Goal: Transaction & Acquisition: Purchase product/service

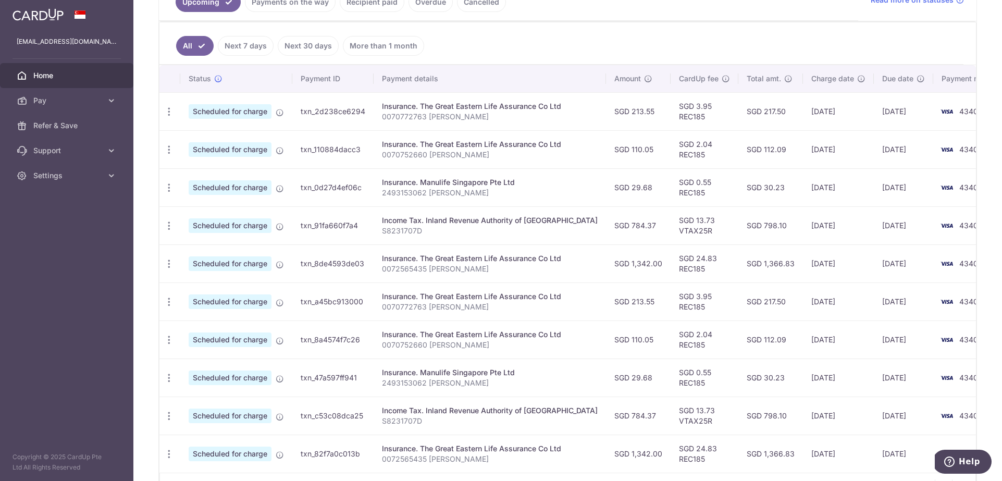
scroll to position [220, 0]
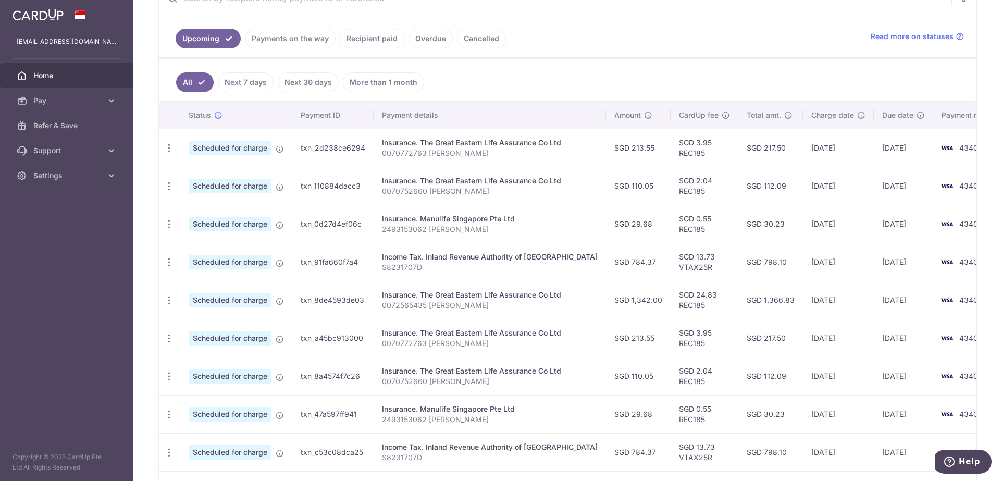
click at [250, 84] on link "Next 7 days" at bounding box center [246, 82] width 56 height 20
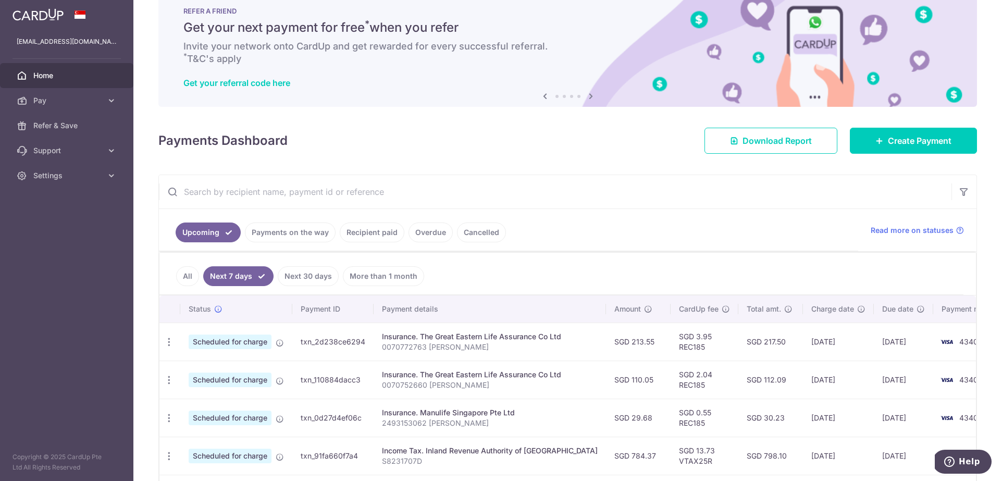
scroll to position [0, 0]
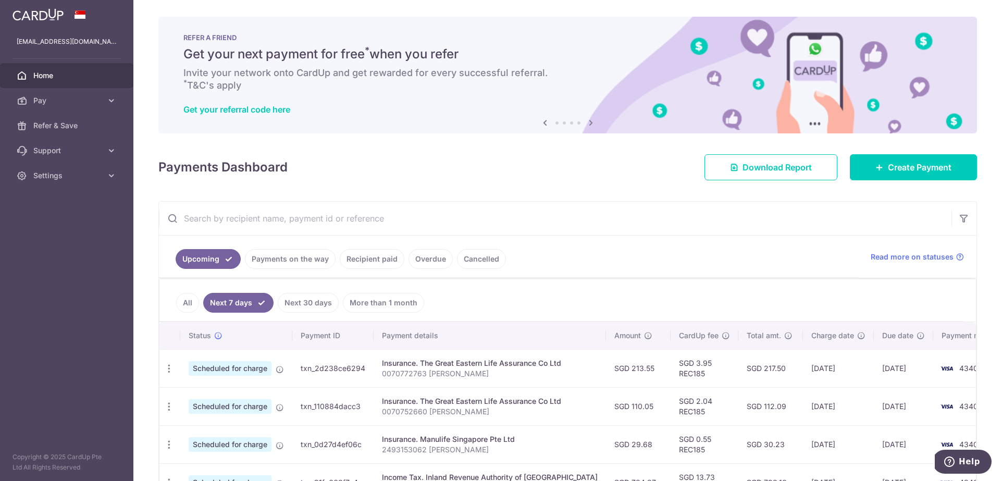
click at [303, 305] on link "Next 30 days" at bounding box center [308, 303] width 61 height 20
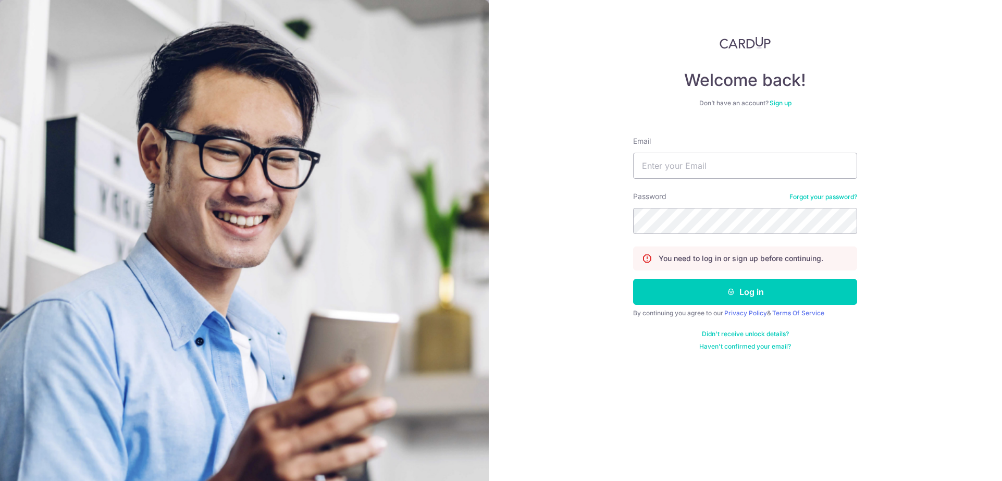
click at [735, 148] on div "Email" at bounding box center [745, 157] width 224 height 43
click at [737, 158] on input "Email" at bounding box center [745, 166] width 224 height 26
click at [696, 166] on input "celestetankq2@gmail.com" at bounding box center [745, 166] width 224 height 26
type input "[EMAIL_ADDRESS][DOMAIN_NAME]"
click at [754, 291] on button "Log in" at bounding box center [745, 292] width 224 height 26
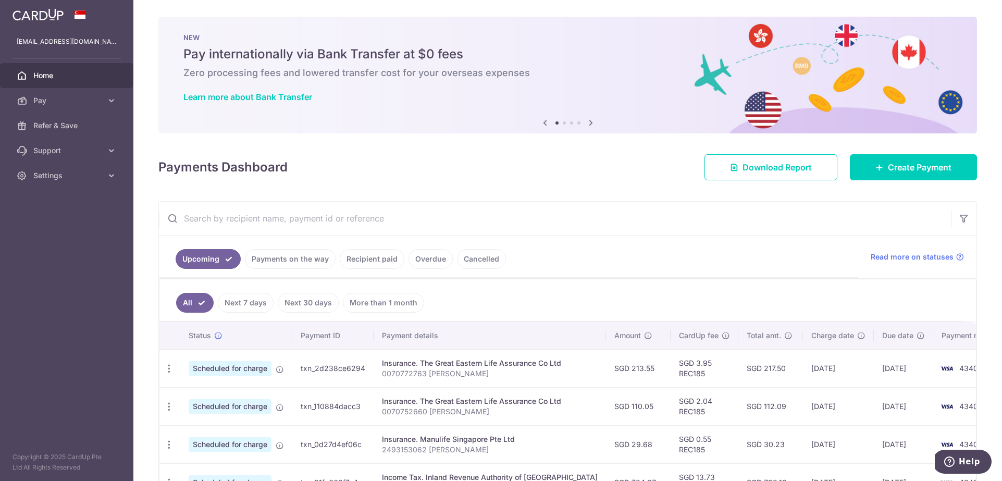
click at [371, 263] on link "Recipient paid" at bounding box center [372, 259] width 65 height 20
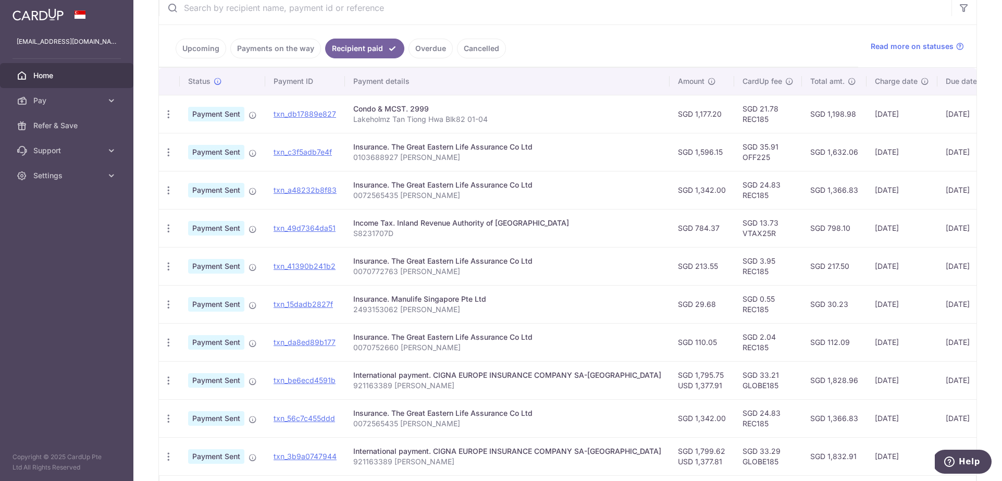
scroll to position [218, 0]
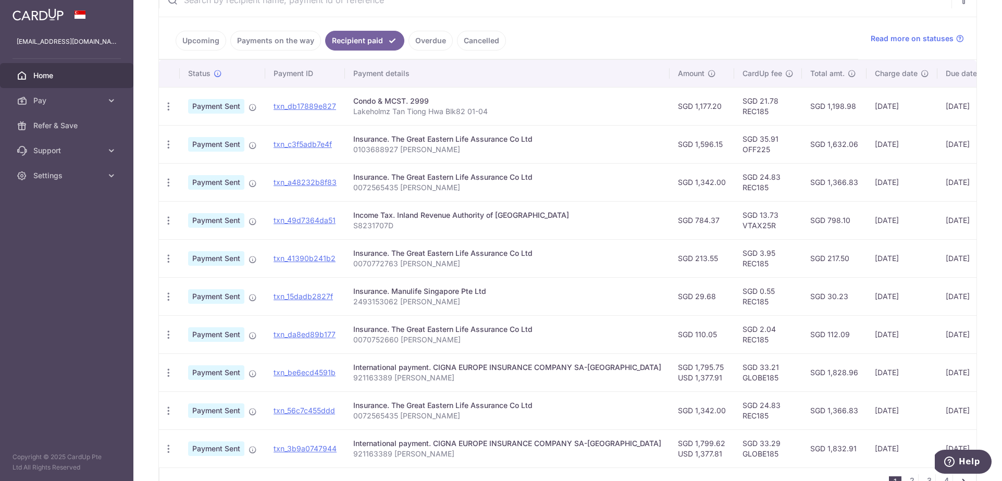
drag, startPoint x: 658, startPoint y: 379, endPoint x: 631, endPoint y: 379, distance: 27.1
click at [669, 379] on td "SGD 1,795.75 USD 1,377.91" at bounding box center [701, 372] width 65 height 38
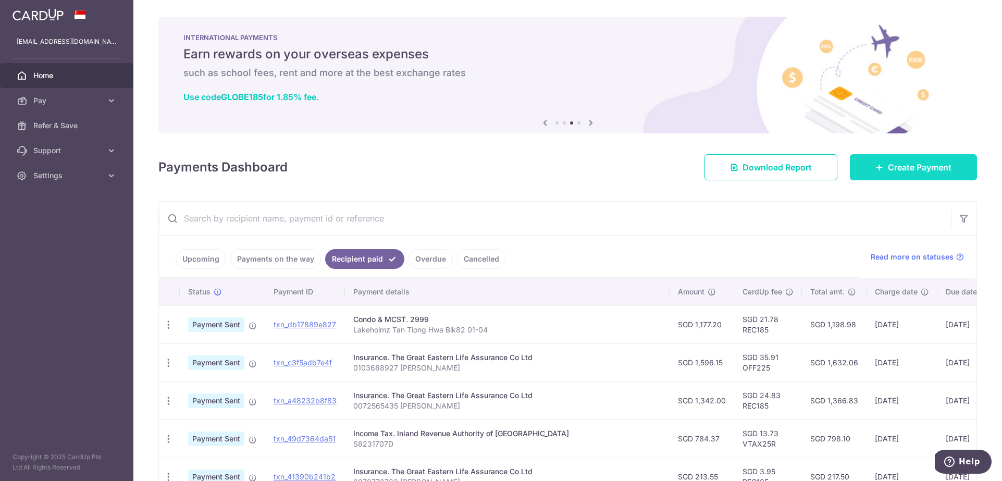
click at [892, 180] on link "Create Payment" at bounding box center [913, 167] width 127 height 26
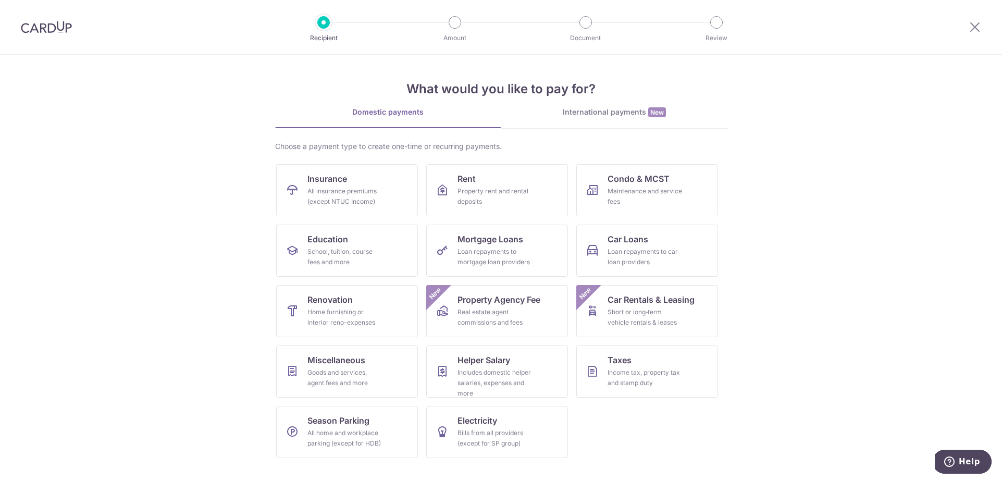
click at [608, 108] on div "International payments New" at bounding box center [614, 112] width 226 height 11
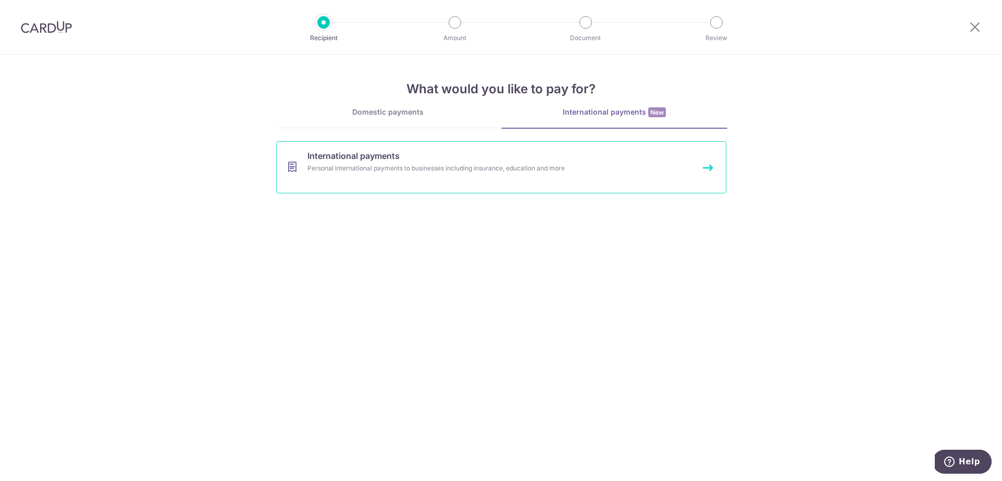
click at [515, 163] on div "Personal international payments to businesses including insurance, education an…" at bounding box center [487, 168] width 360 height 10
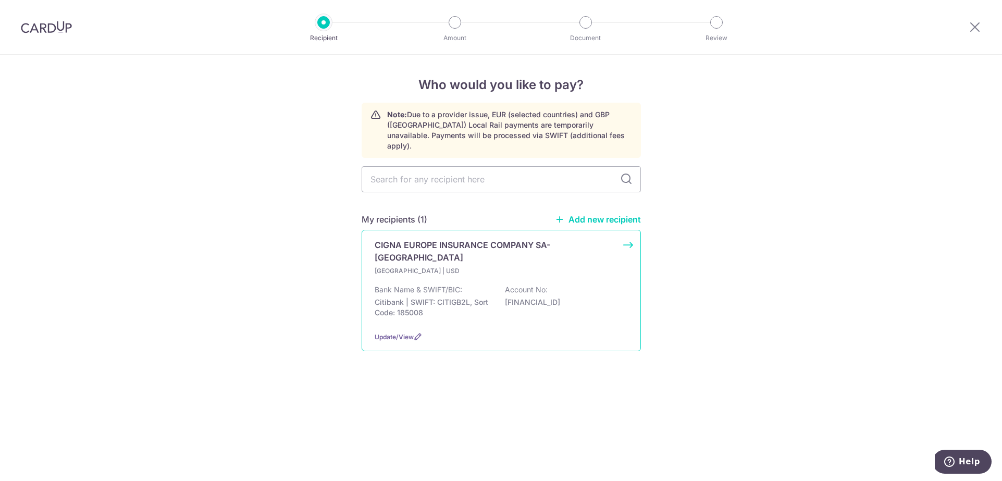
click at [538, 266] on div "United Kingdom | USD Bank Name & SWIFT/BIC: Citibank | SWIFT: CITIGB2L, Sort Co…" at bounding box center [501, 294] width 253 height 57
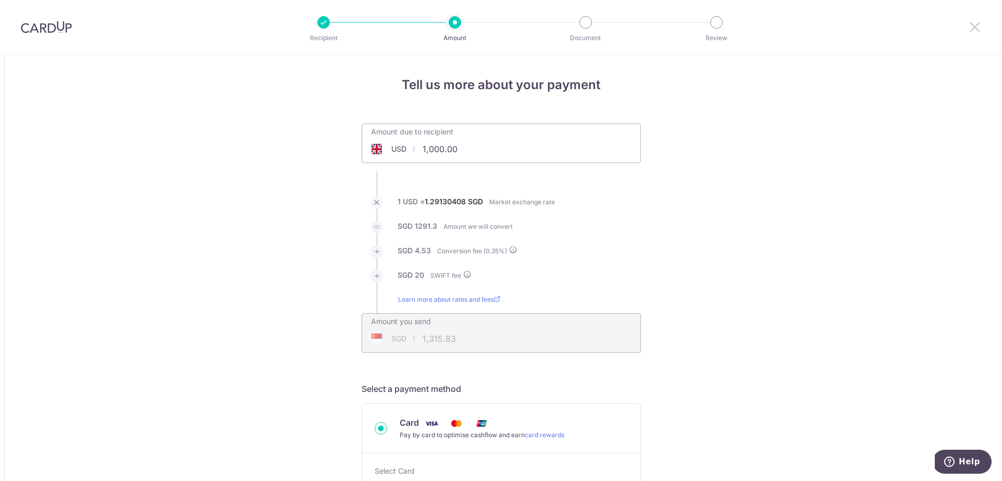
click at [975, 28] on icon at bounding box center [974, 26] width 13 height 13
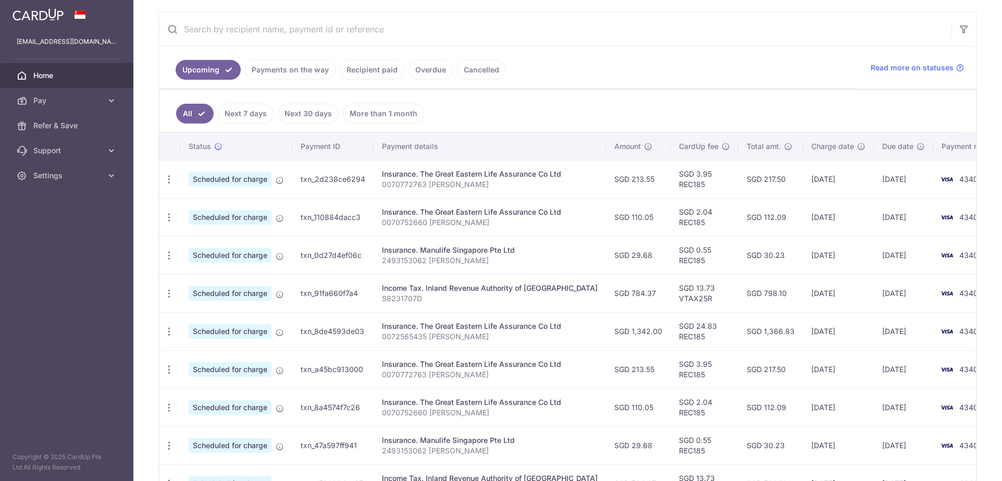
scroll to position [175, 0]
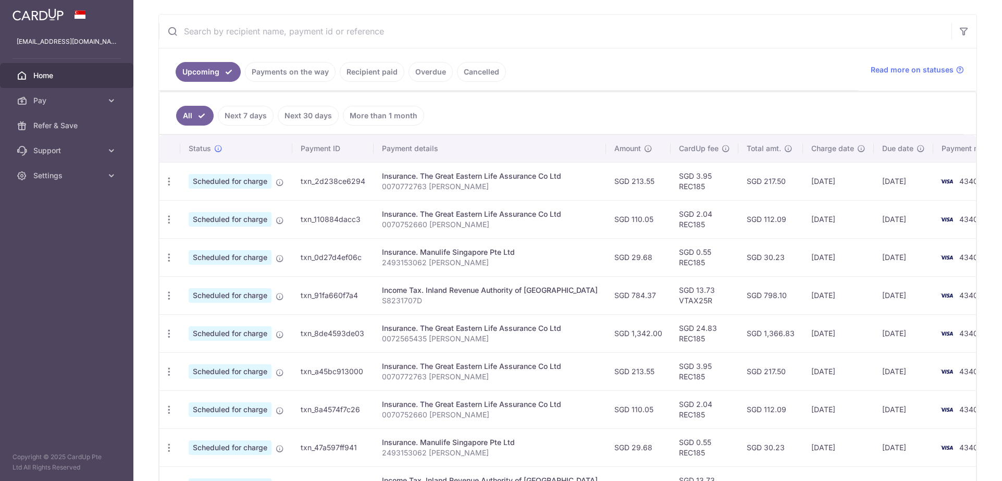
click at [365, 118] on link "More than 1 month" at bounding box center [383, 116] width 81 height 20
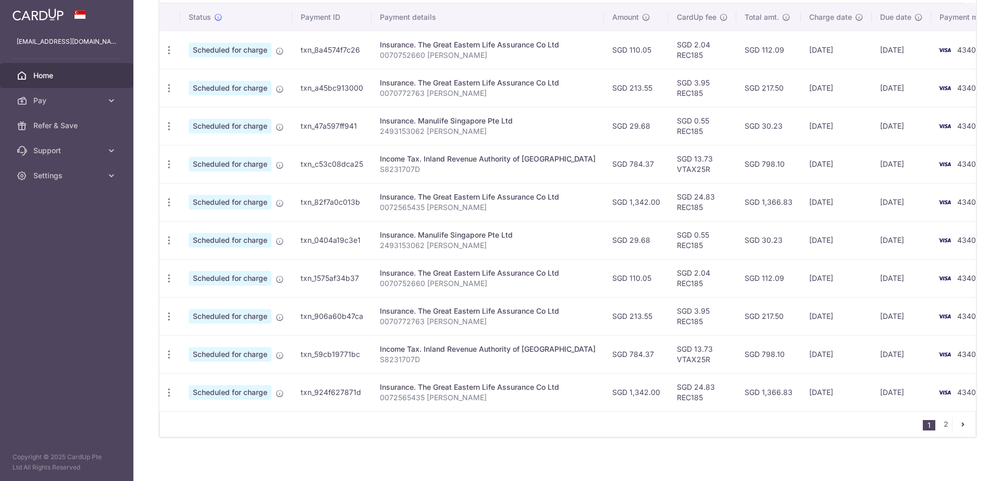
scroll to position [312, 0]
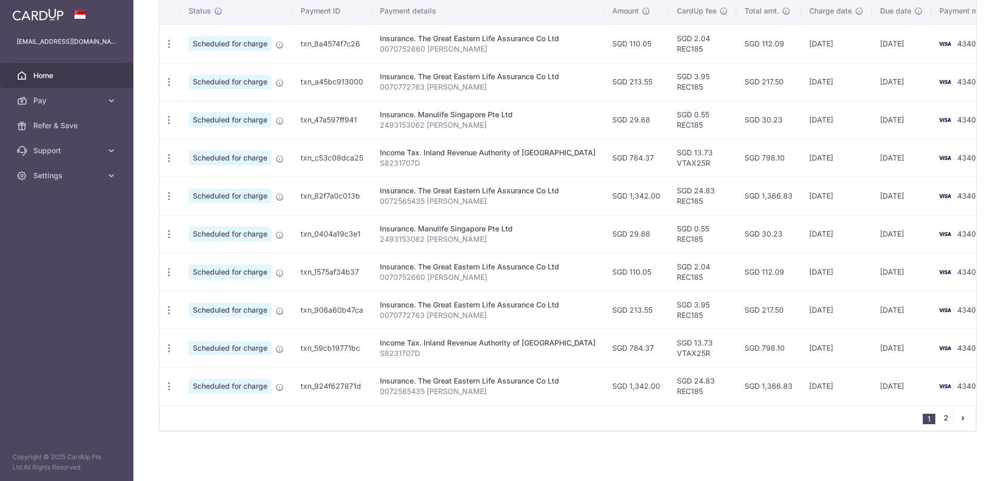
click at [945, 418] on link "2" at bounding box center [945, 418] width 13 height 13
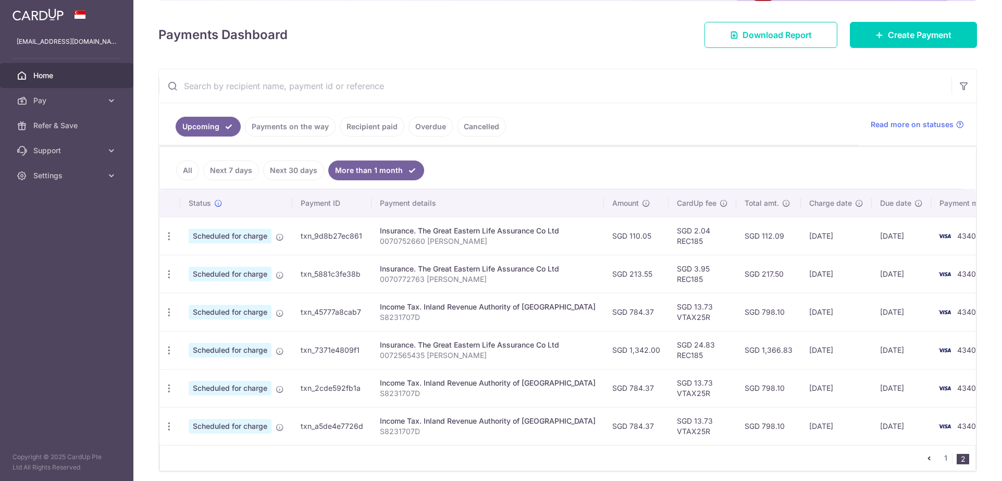
scroll to position [160, 0]
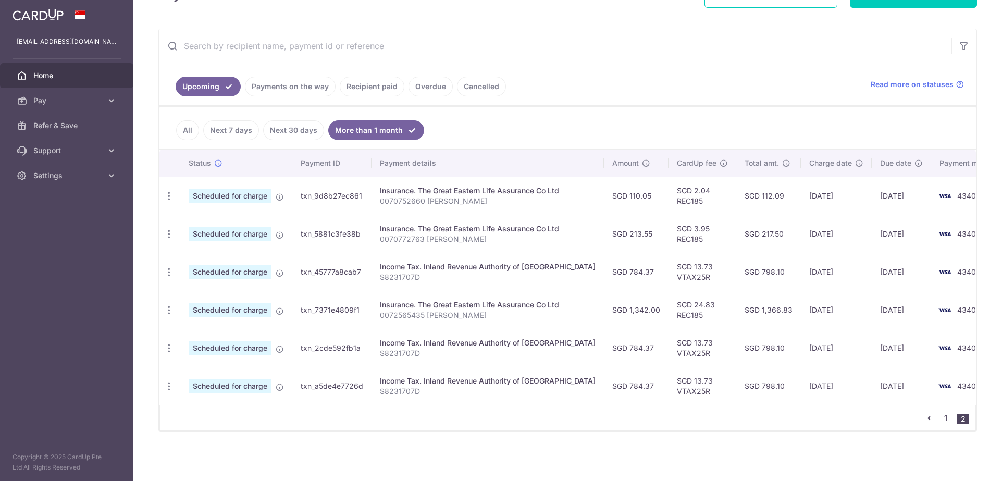
click at [946, 415] on link "1" at bounding box center [945, 418] width 13 height 13
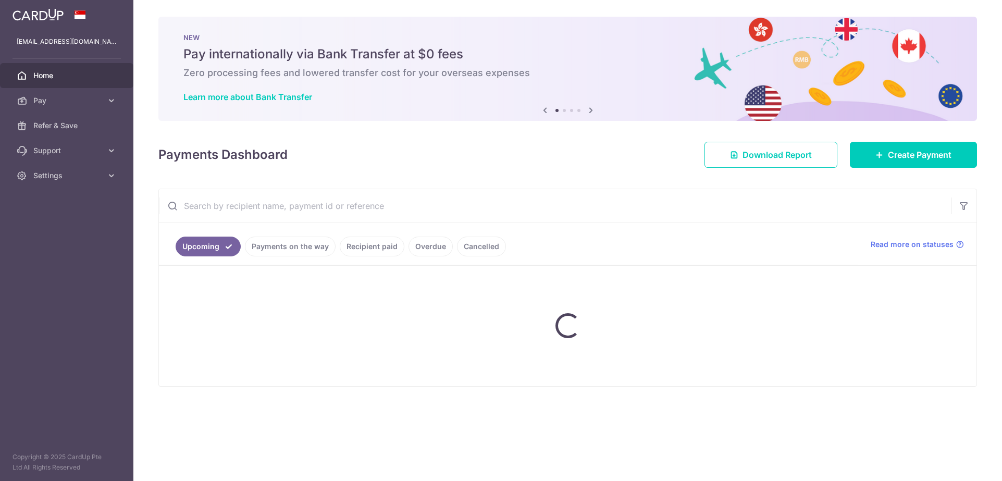
scroll to position [0, 0]
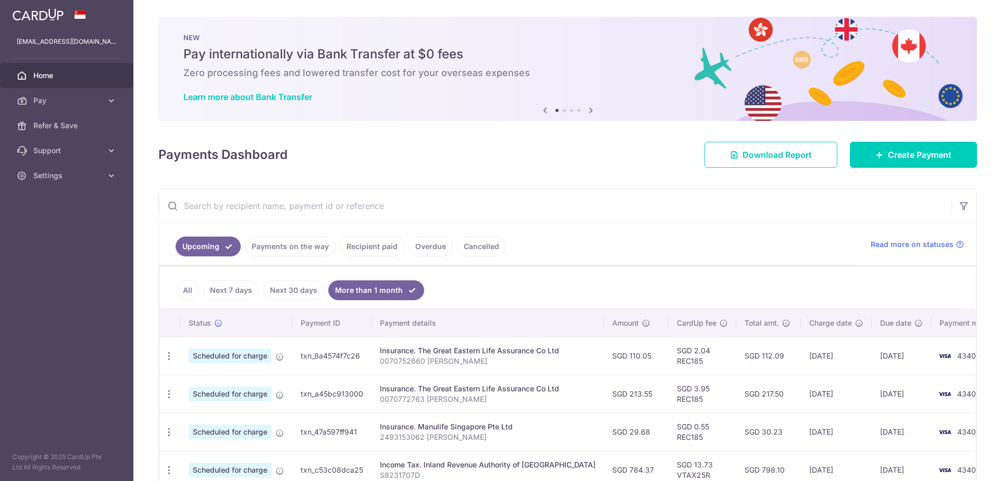
click at [382, 246] on link "Recipient paid" at bounding box center [372, 246] width 65 height 20
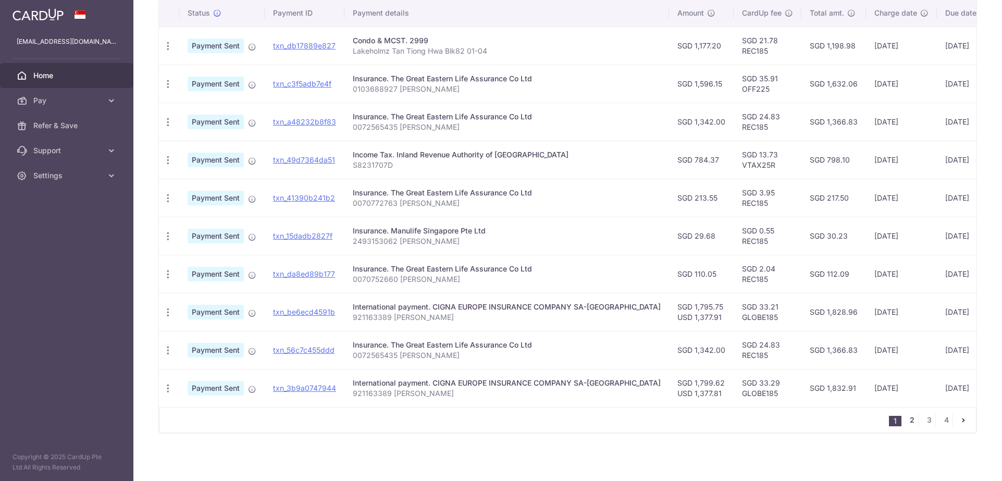
scroll to position [263, 0]
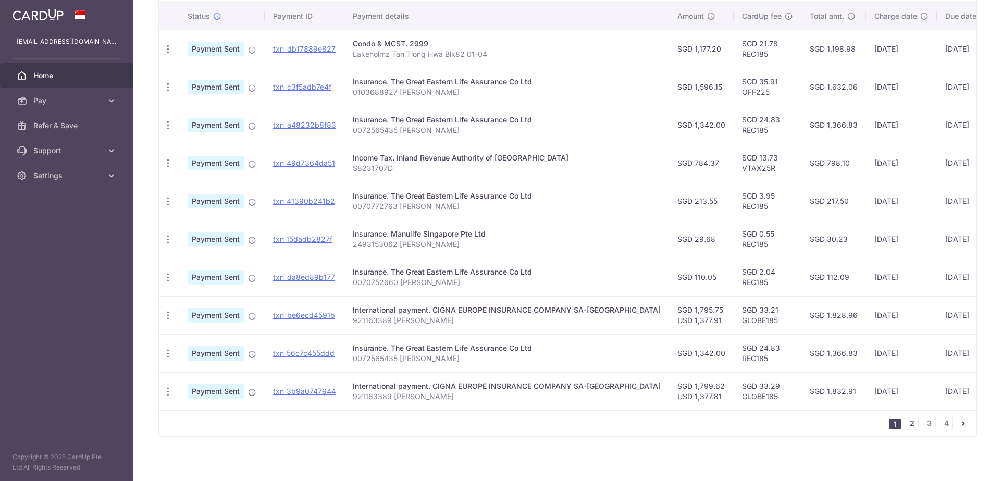
click at [915, 422] on link "2" at bounding box center [911, 423] width 13 height 13
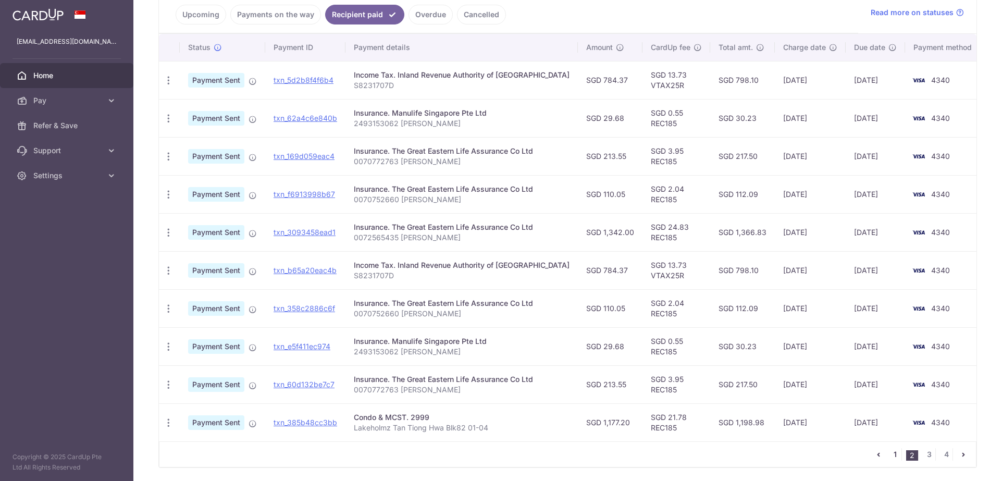
scroll to position [230, 0]
click at [896, 453] on link "1" at bounding box center [895, 456] width 13 height 13
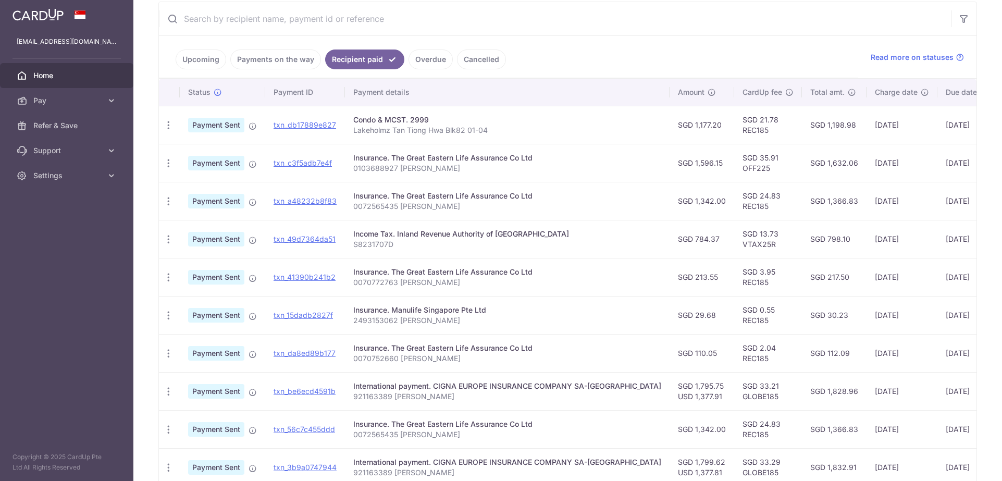
scroll to position [234, 0]
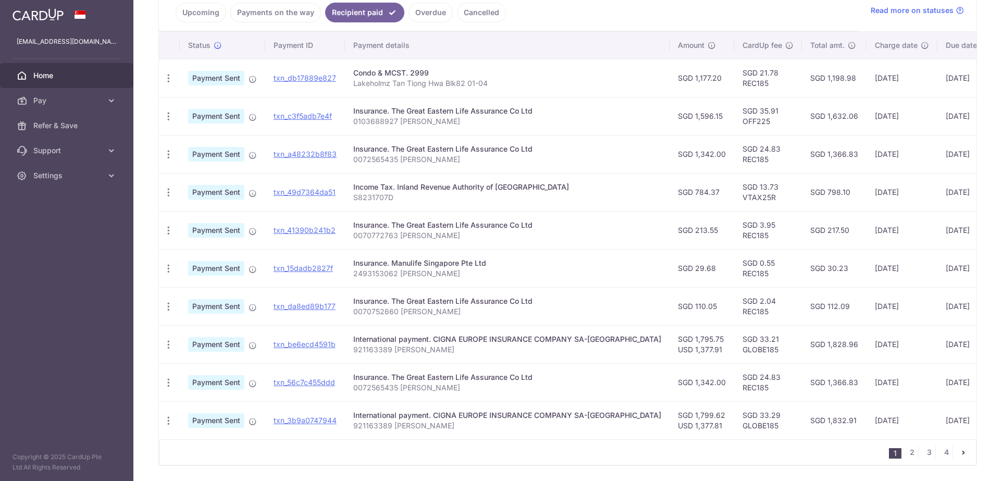
drag, startPoint x: 658, startPoint y: 350, endPoint x: 630, endPoint y: 350, distance: 28.1
click at [669, 350] on td "SGD 1,795.75 USD 1,377.91" at bounding box center [701, 344] width 65 height 38
copy td "1,377.91"
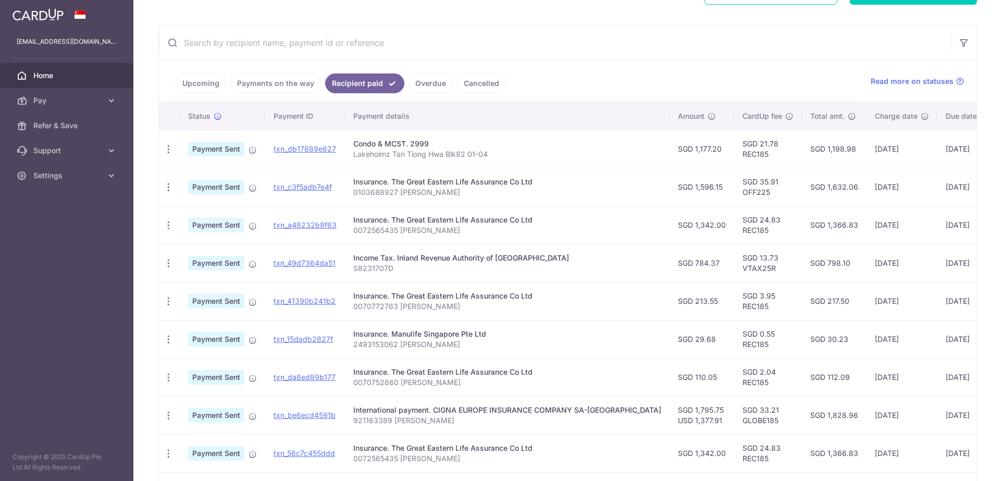
scroll to position [0, 0]
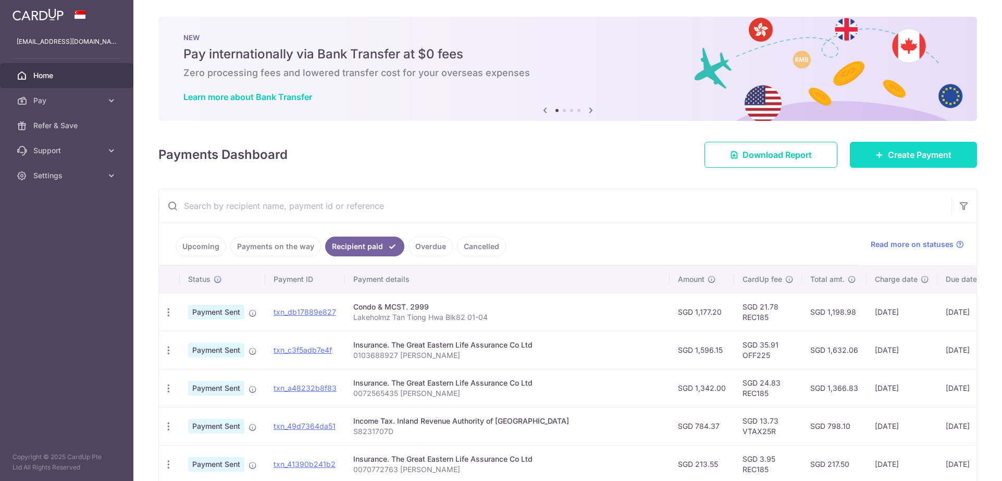
click at [878, 158] on icon at bounding box center [879, 155] width 8 height 8
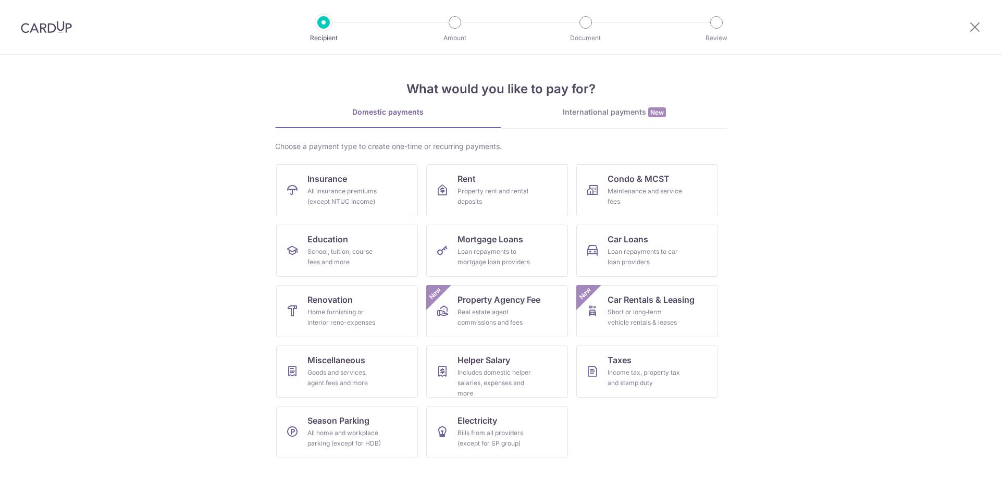
click at [609, 107] on div "International payments New" at bounding box center [614, 112] width 226 height 11
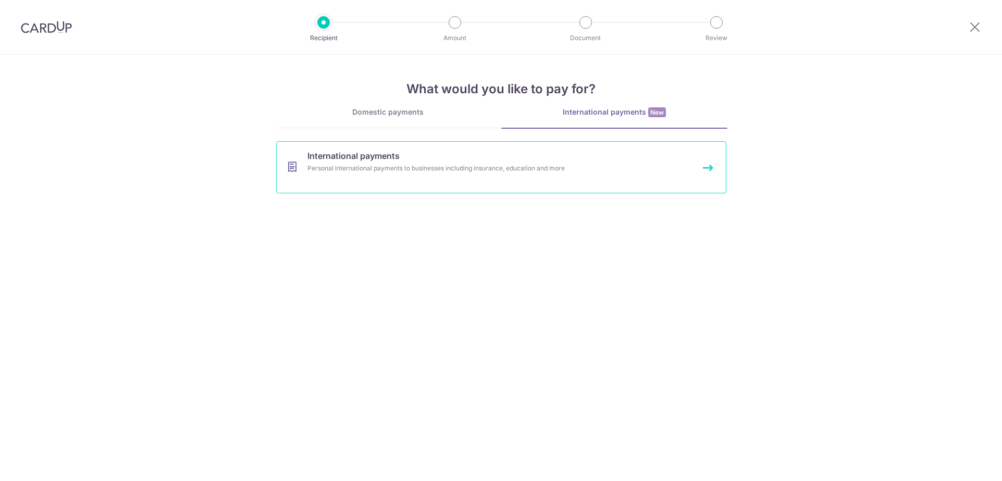
click at [471, 180] on link "International payments Personal international payments to businesses including …" at bounding box center [501, 167] width 450 height 52
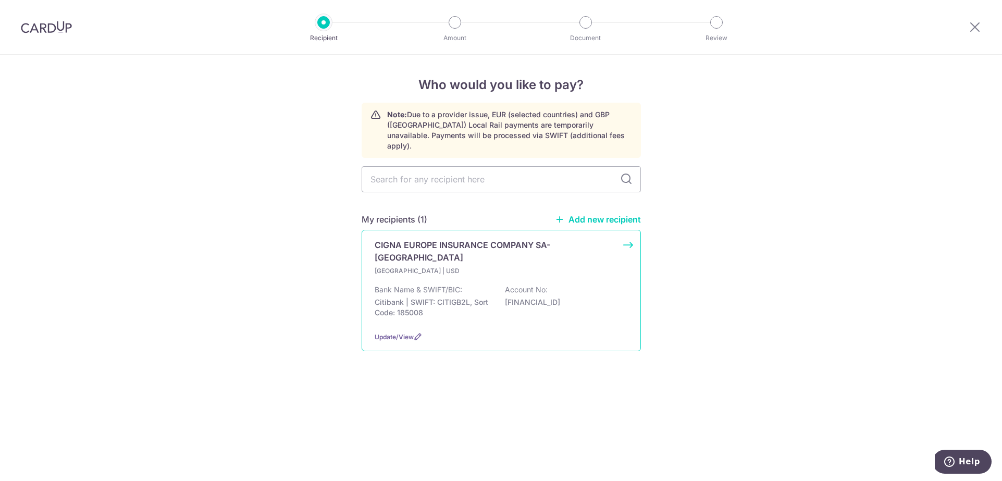
click at [463, 266] on p "[GEOGRAPHIC_DATA] | USD" at bounding box center [436, 271] width 123 height 10
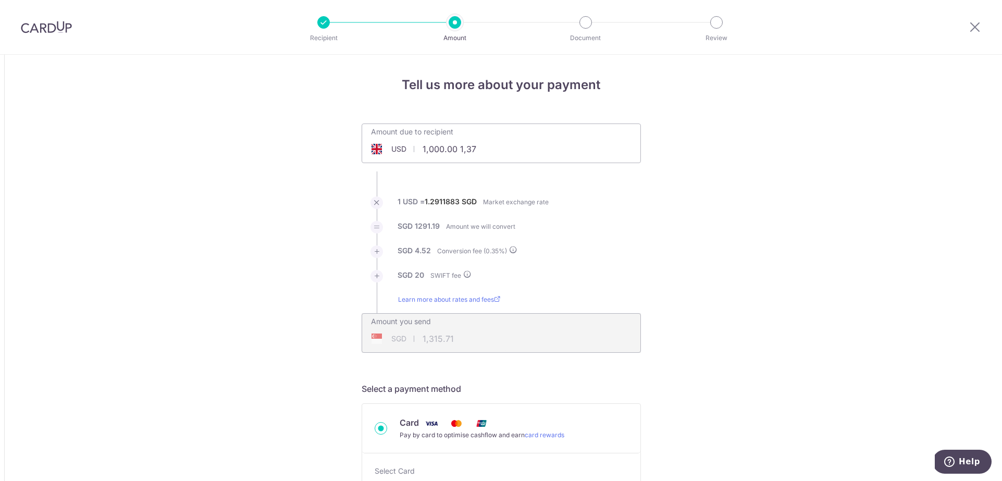
drag, startPoint x: 486, startPoint y: 150, endPoint x: 355, endPoint y: 145, distance: 131.4
click at [355, 145] on div "Amount due to recipient USD 1,000.00 1,37 1000 1 USD = 1.2911883 SGD Market exc…" at bounding box center [501, 237] width 292 height 229
type input "1,377.86"
type input "1,805.28"
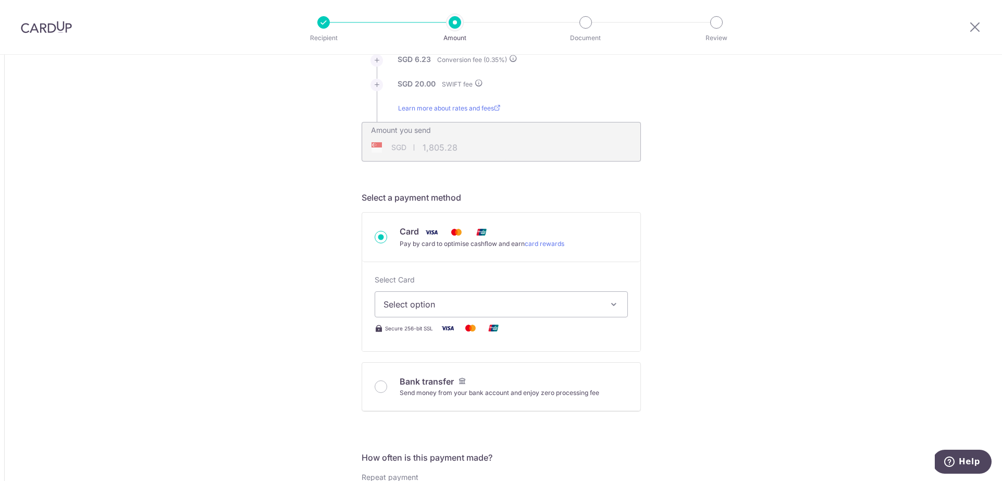
scroll to position [202, 0]
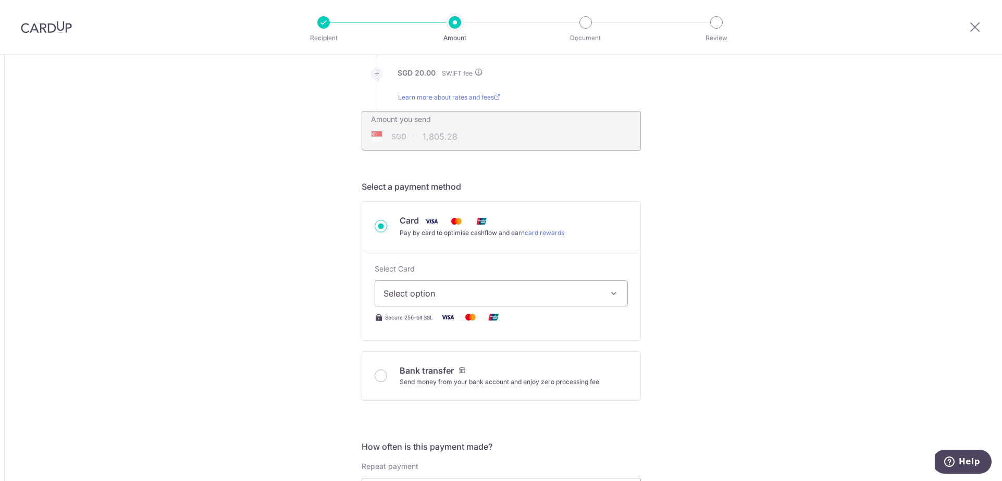
click at [585, 290] on span "Select option" at bounding box center [491, 293] width 217 height 13
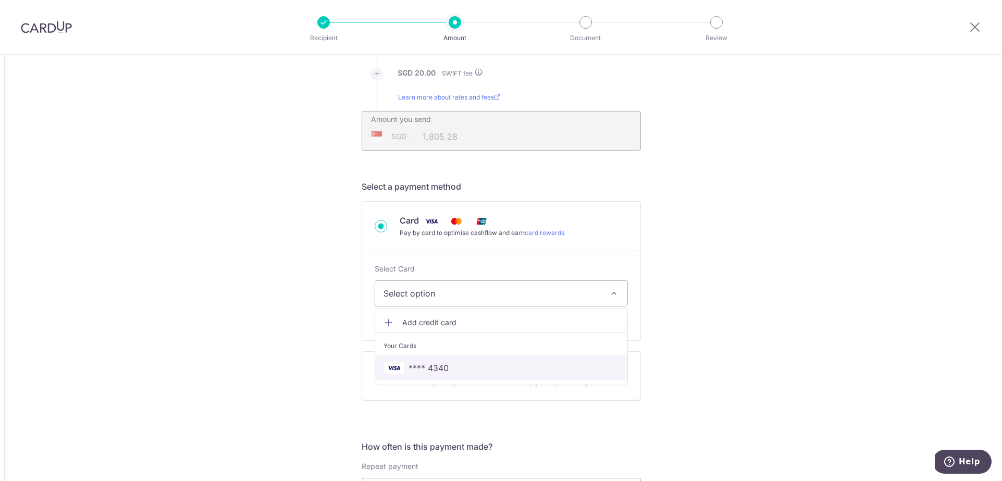
click at [551, 366] on span "**** 4340" at bounding box center [500, 368] width 235 height 13
type input "1,377.86"
type input "1,805.29"
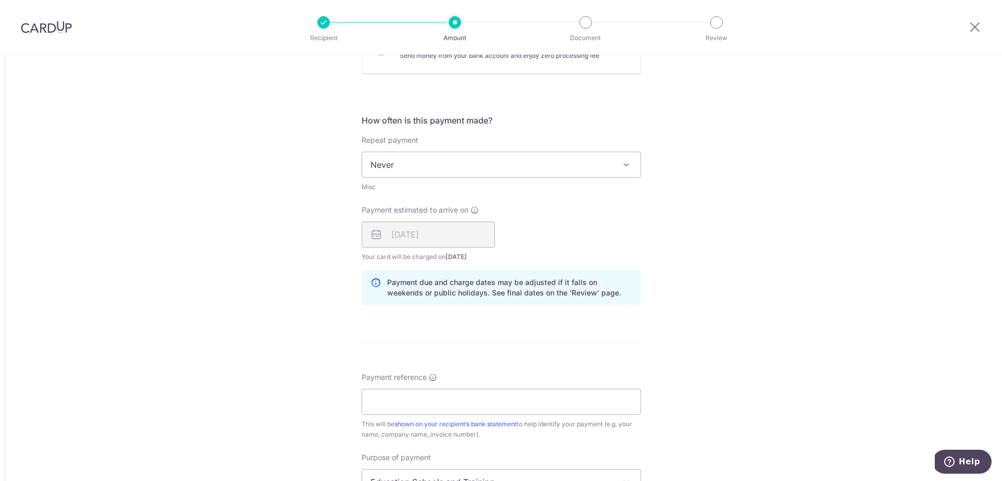
scroll to position [537, 0]
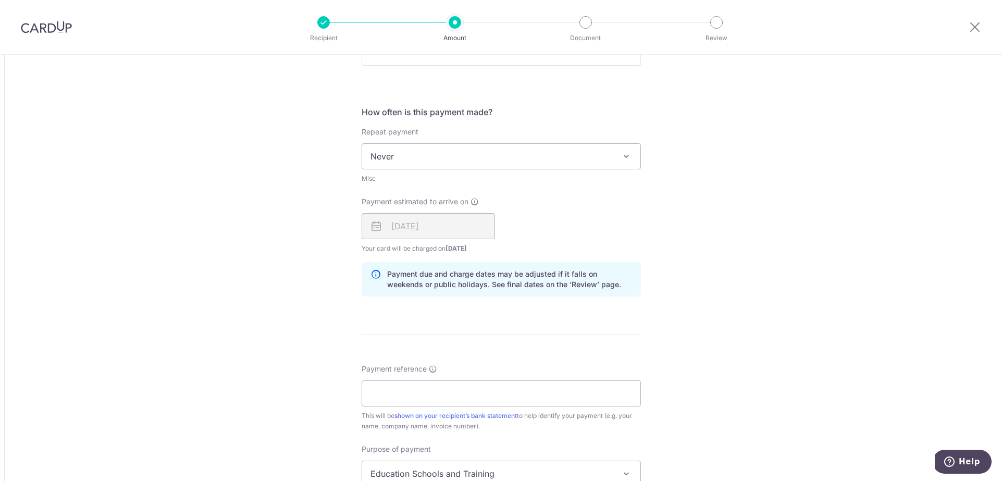
click at [462, 231] on div "03/10/2025" at bounding box center [428, 226] width 133 height 26
click at [434, 232] on div "03/10/2025" at bounding box center [428, 226] width 133 height 26
click at [685, 230] on div "Tell us more about your payment Amount due to recipient USD 1,377.86 1377.86 1 …" at bounding box center [501, 145] width 1002 height 1254
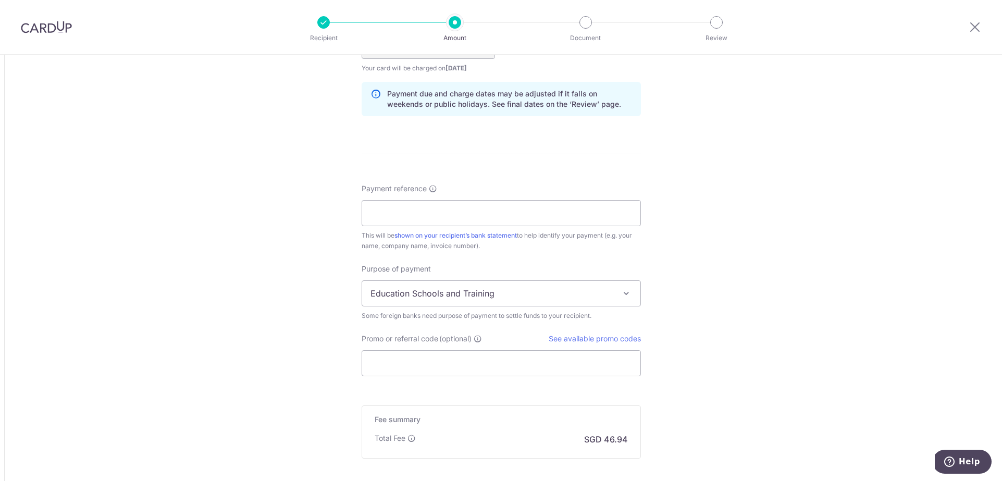
scroll to position [731, 0]
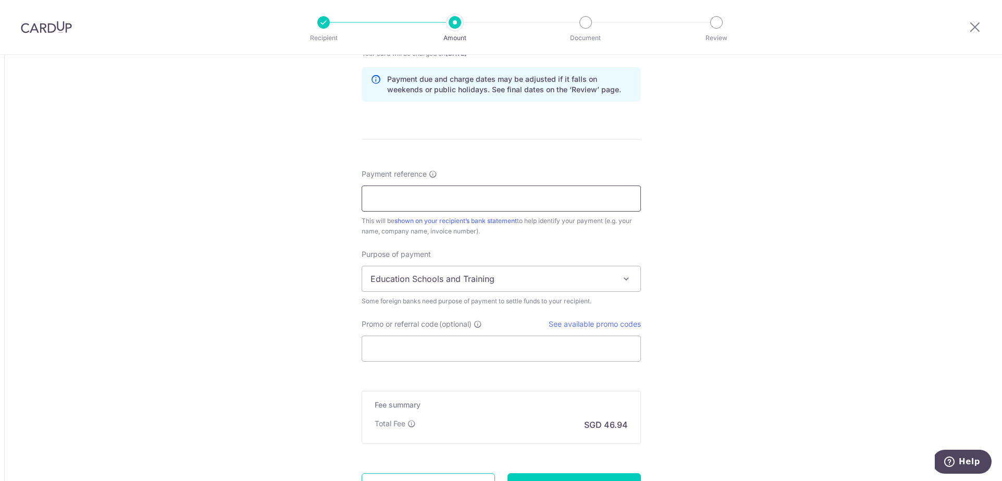
click at [543, 195] on input "Payment reference" at bounding box center [501, 198] width 279 height 26
click at [462, 192] on input "Payment reference" at bounding box center [501, 198] width 279 height 26
type input "921163389 Tan KaiQin"
click at [591, 285] on span "Education Schools and Training" at bounding box center [501, 278] width 278 height 25
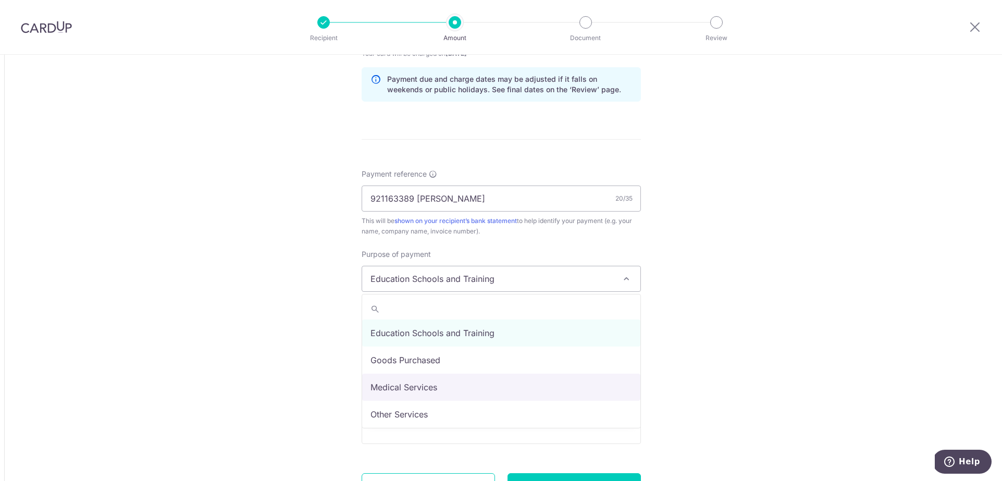
scroll to position [85, 0]
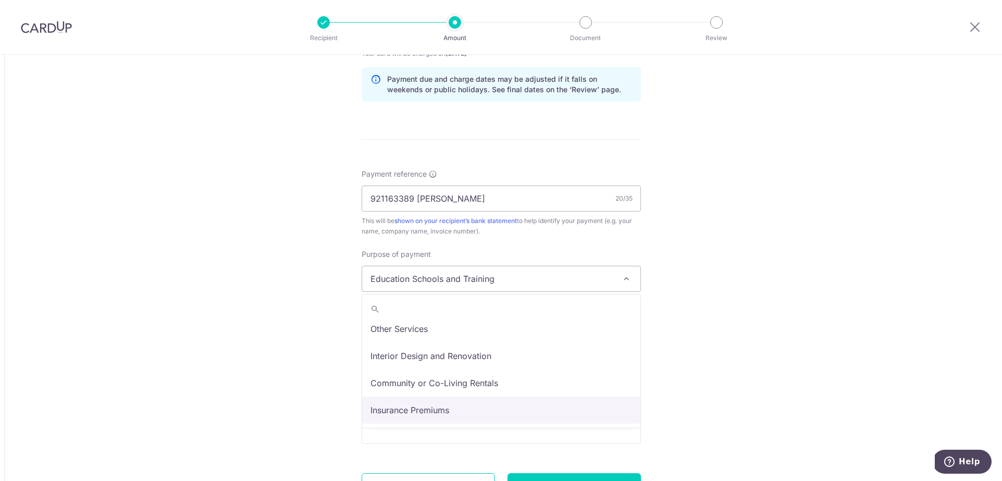
select select "Insurance Premiums"
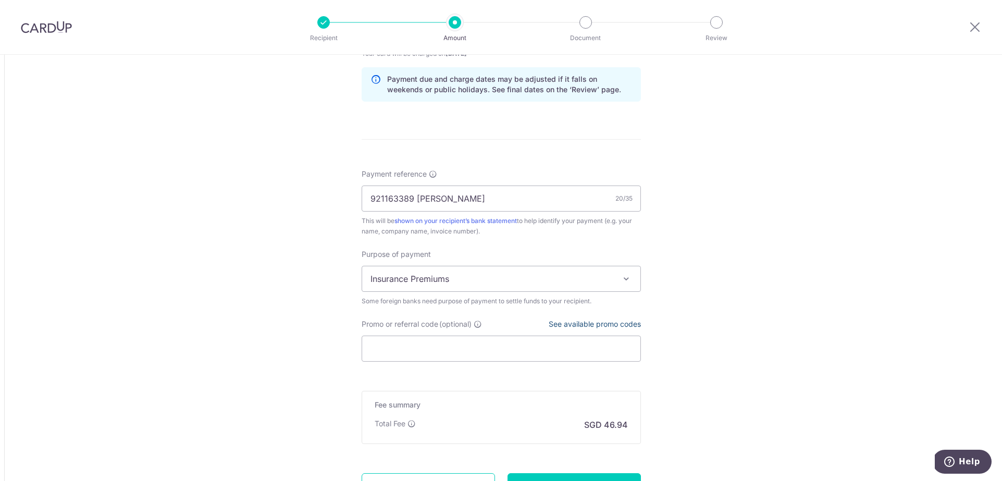
click at [600, 321] on link "See available promo codes" at bounding box center [595, 323] width 92 height 9
click at [483, 344] on input "Promo or referral code (optional)" at bounding box center [501, 348] width 279 height 26
paste input "GLOBE185"
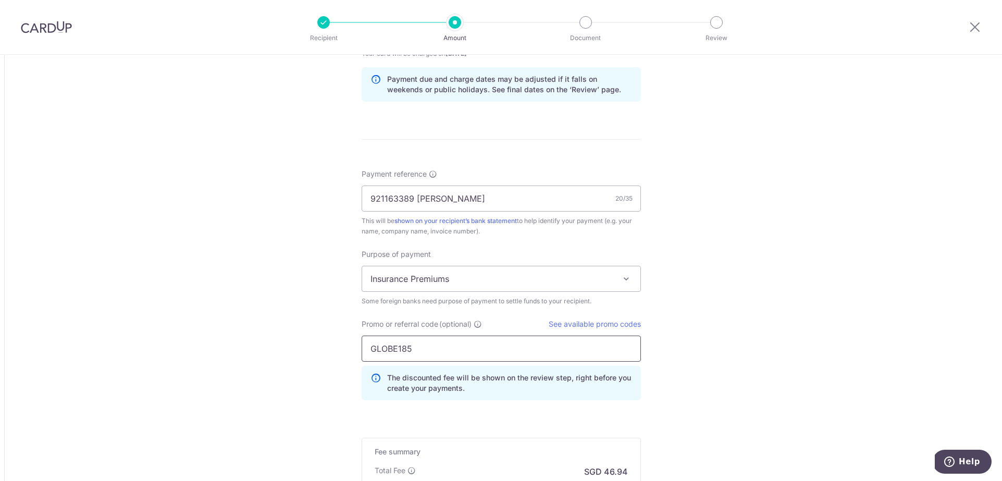
type input "GLOBE185"
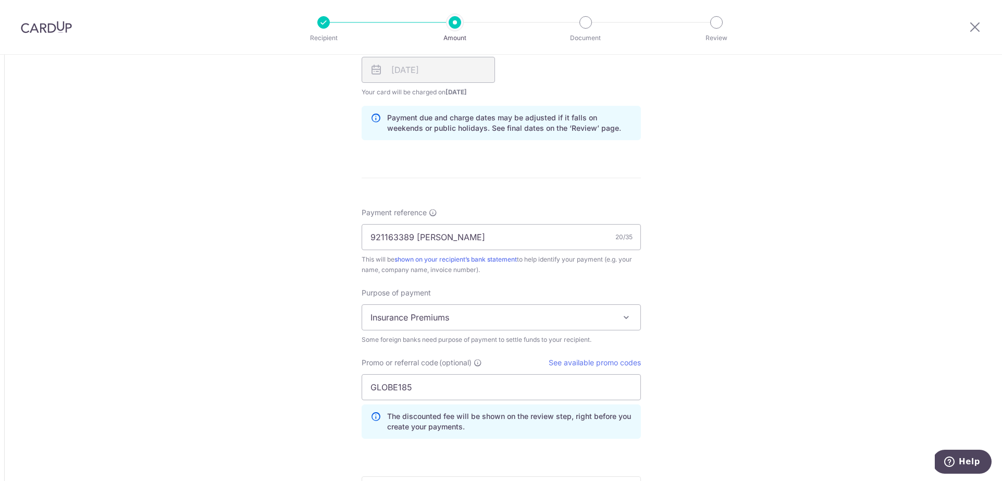
scroll to position [874, 0]
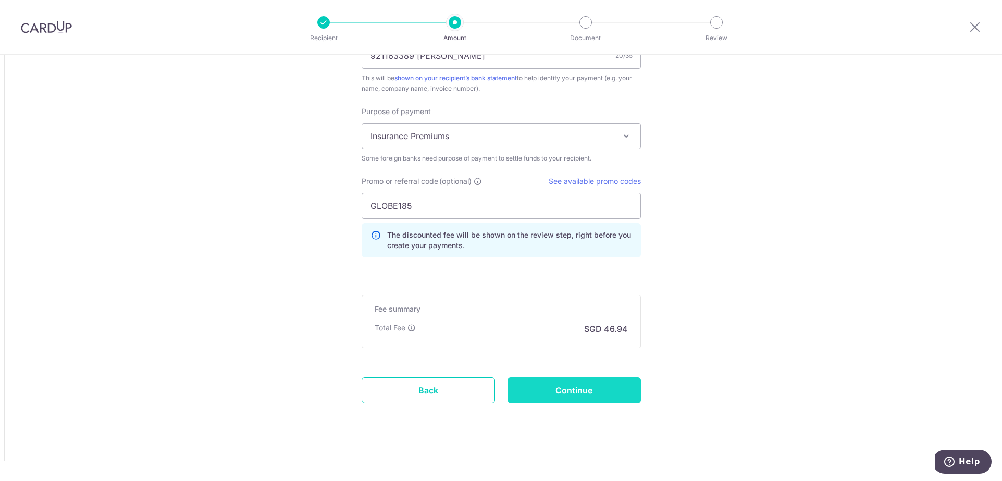
click at [584, 394] on input "Continue" at bounding box center [573, 390] width 133 height 26
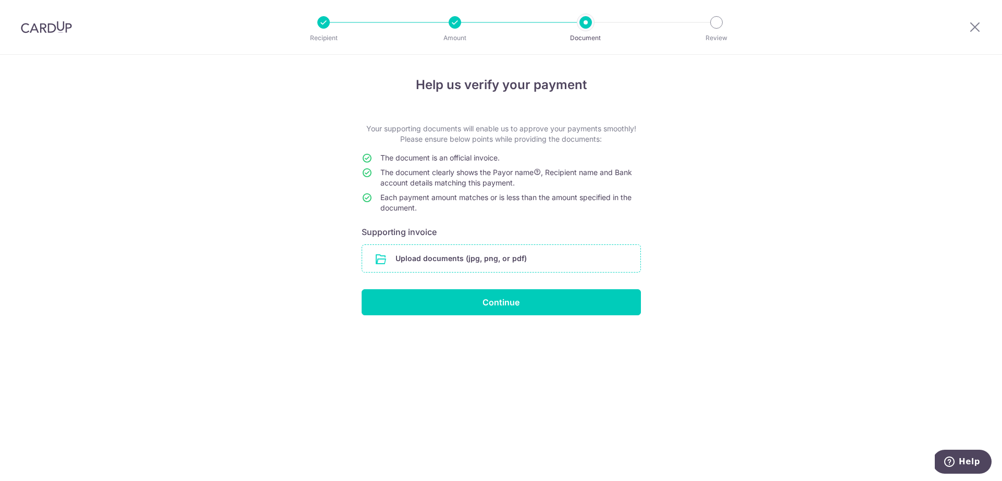
click at [441, 264] on input "file" at bounding box center [501, 258] width 278 height 27
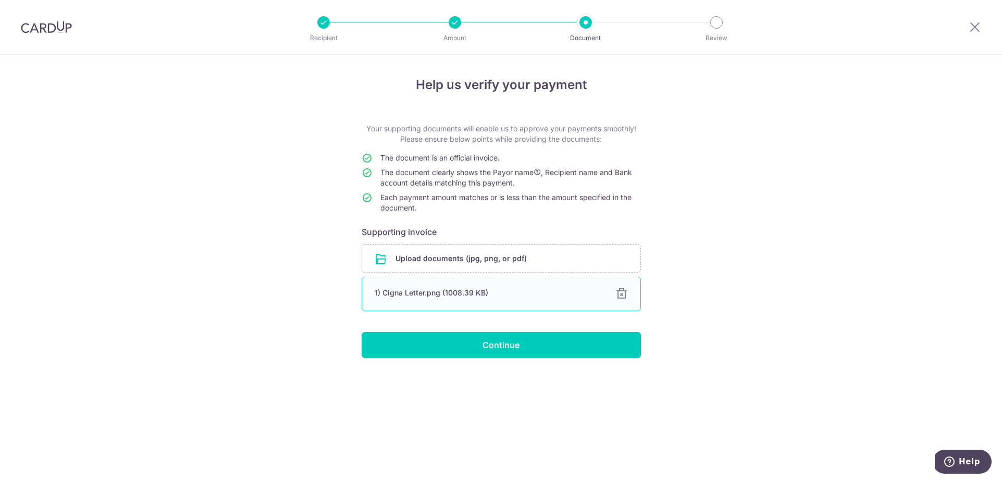
click at [620, 294] on div at bounding box center [621, 294] width 13 height 13
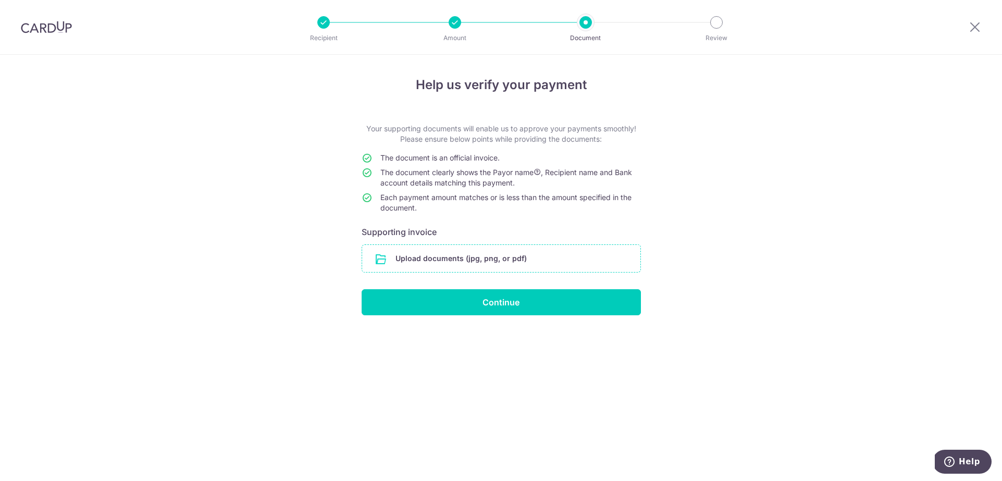
click at [546, 263] on input "file" at bounding box center [501, 258] width 278 height 27
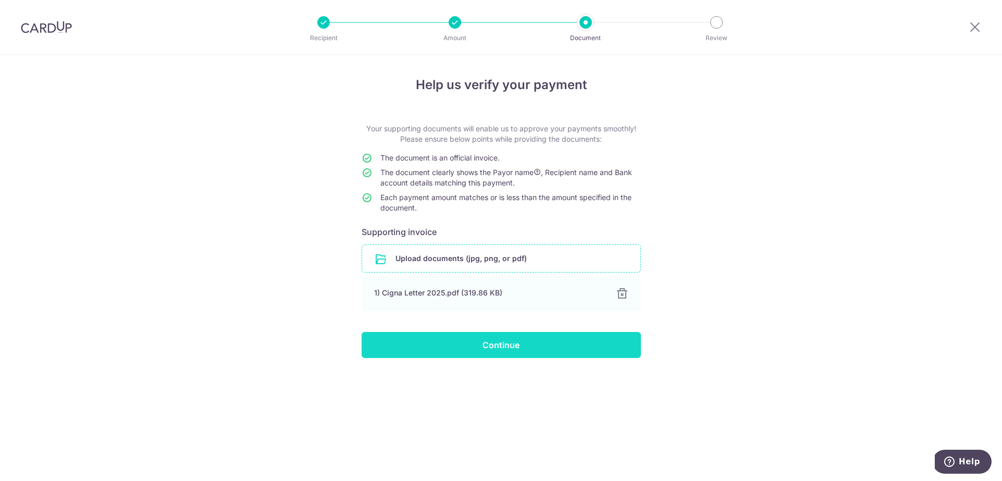
click at [584, 355] on input "Continue" at bounding box center [501, 345] width 279 height 26
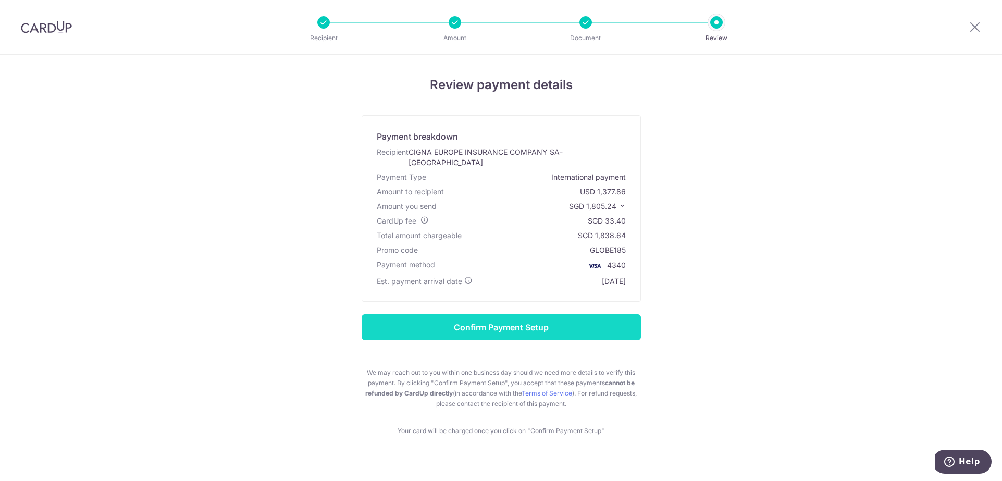
click at [523, 316] on input "Confirm Payment Setup" at bounding box center [501, 327] width 279 height 26
